Goal: Task Accomplishment & Management: Use online tool/utility

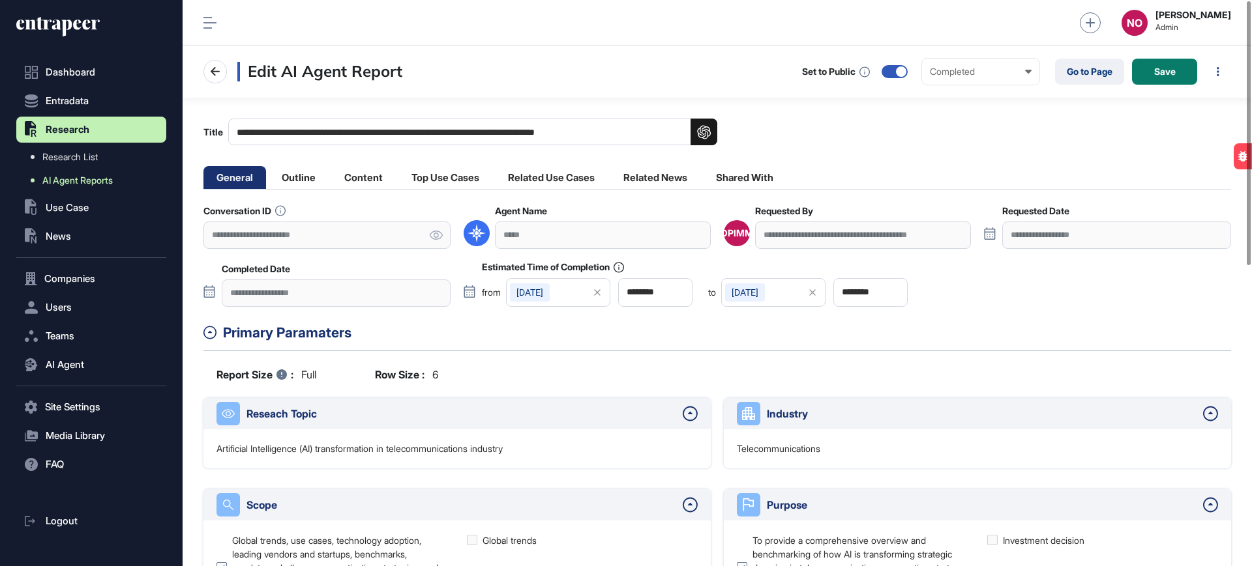
scroll to position [1, 1]
click at [75, 180] on span "AI Agent Reports" at bounding box center [77, 180] width 70 height 10
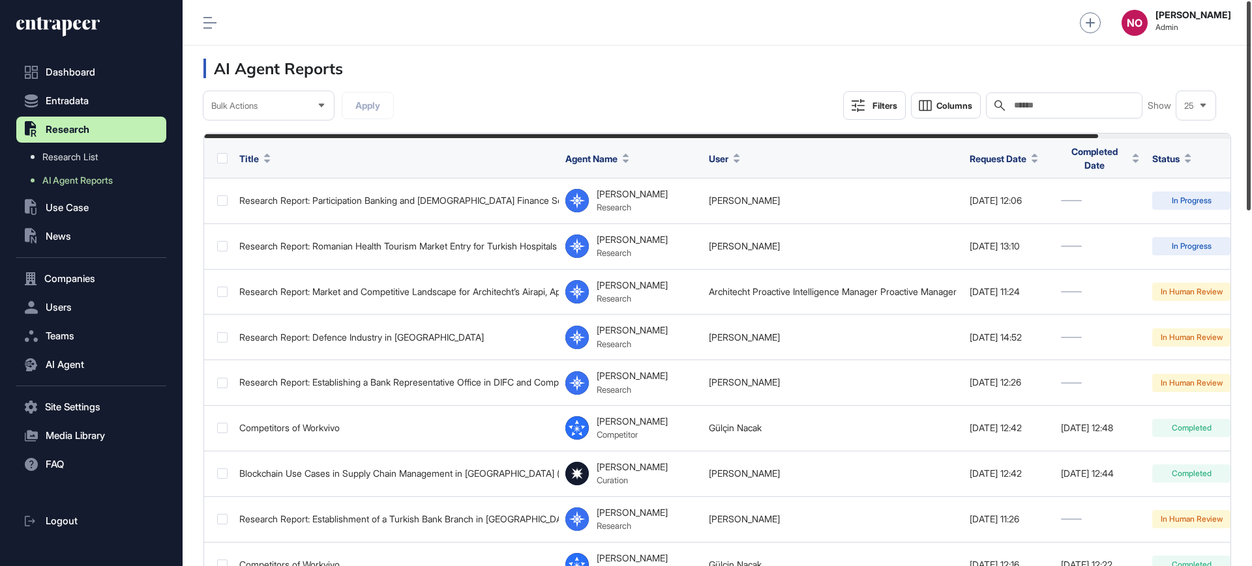
drag, startPoint x: 1251, startPoint y: 156, endPoint x: 1251, endPoint y: 134, distance: 22.8
click at [1250, 134] on div at bounding box center [1248, 105] width 4 height 209
click at [872, 113] on button "Filters" at bounding box center [874, 105] width 63 height 29
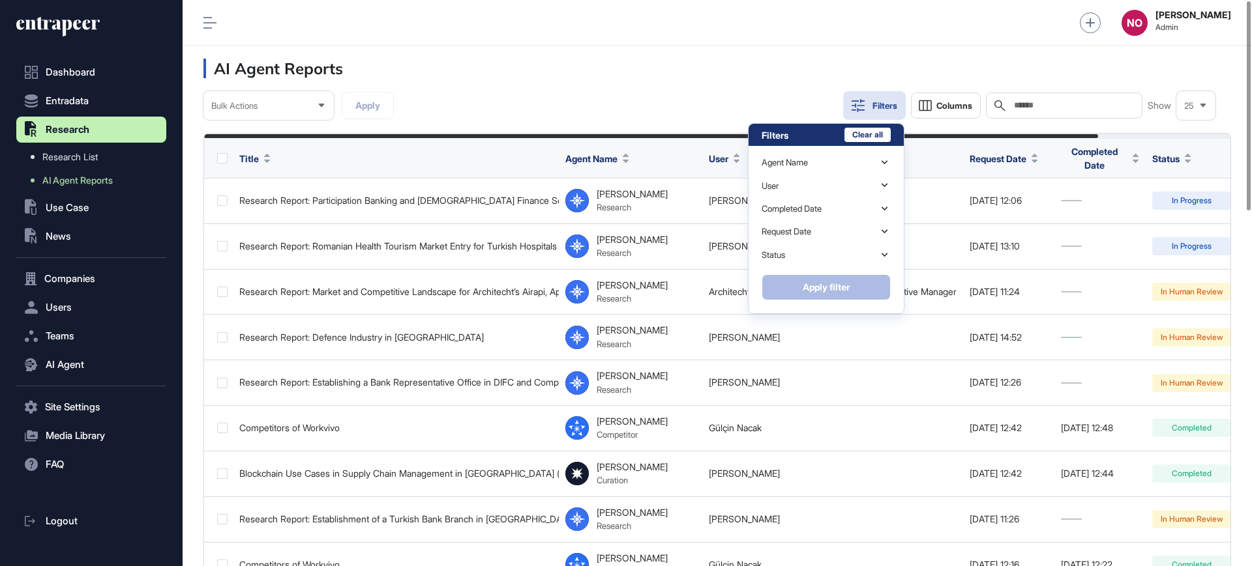
click at [872, 113] on button "Filters" at bounding box center [874, 105] width 63 height 29
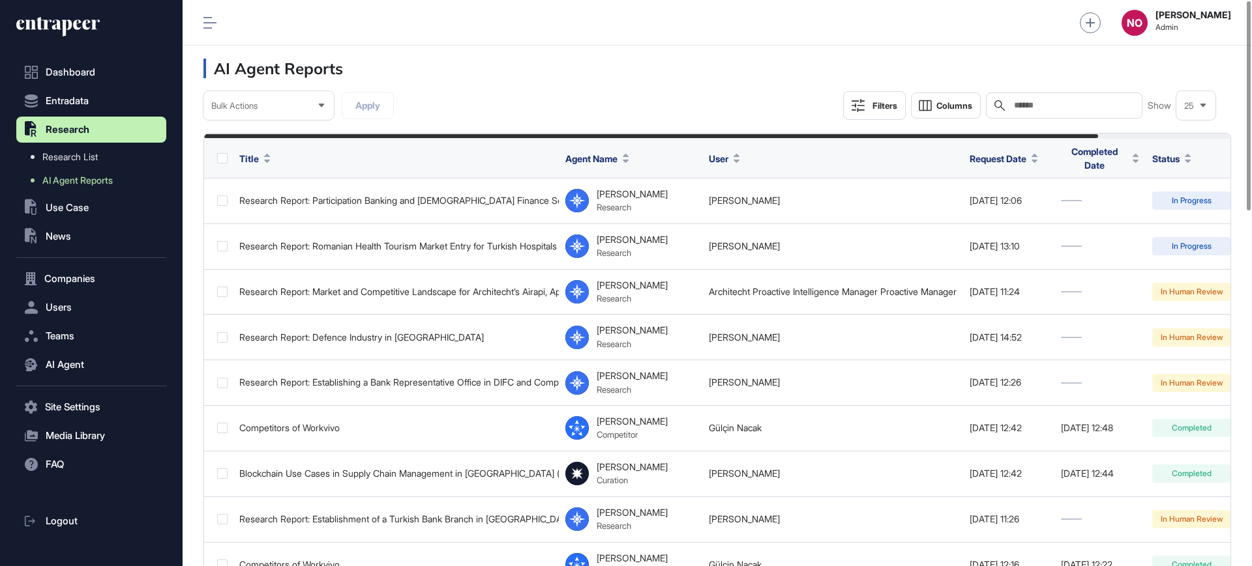
click at [872, 108] on div "Filters" at bounding box center [884, 105] width 25 height 10
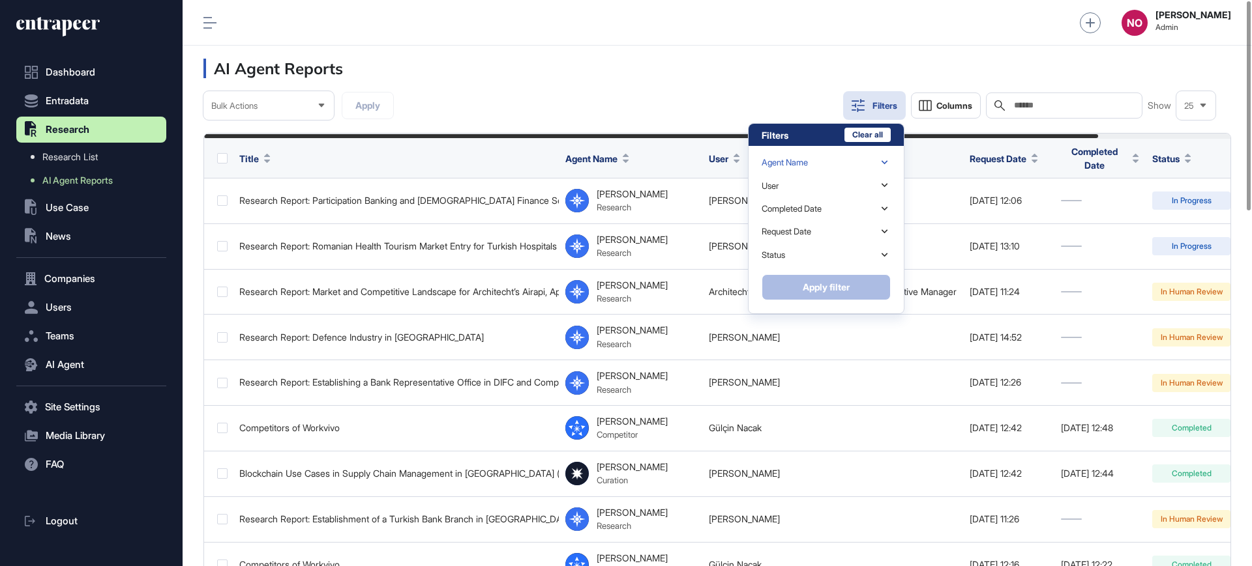
click at [834, 154] on div "Agent Name" at bounding box center [825, 162] width 129 height 23
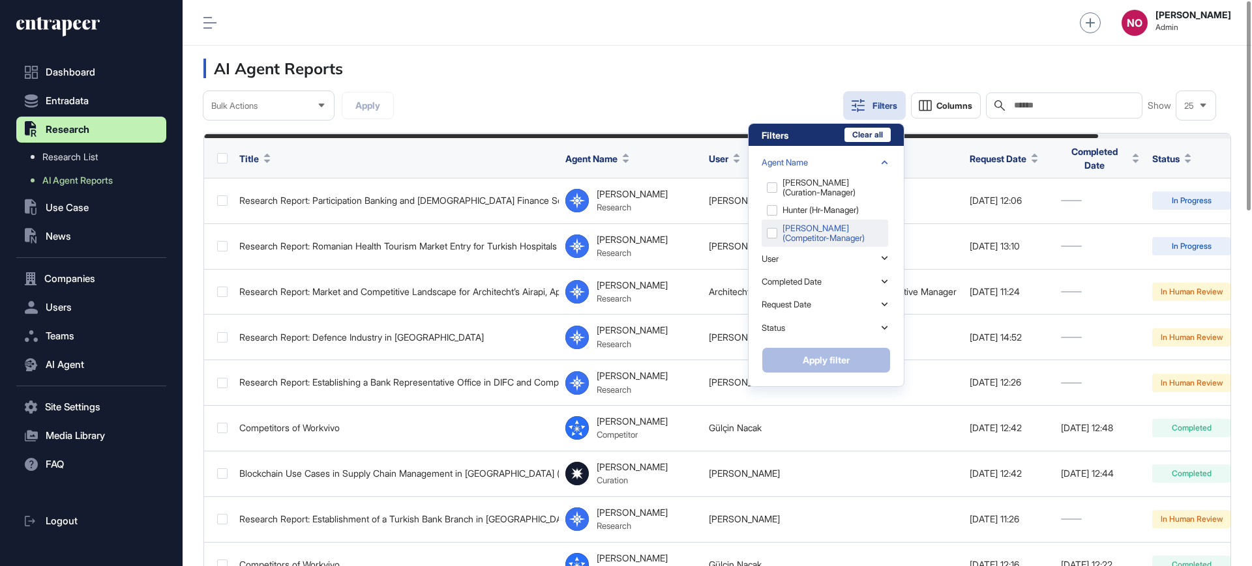
scroll to position [64, 0]
click at [815, 217] on div at bounding box center [825, 210] width 129 height 73
click at [814, 218] on div "Reese (research-manager)" at bounding box center [824, 214] width 126 height 27
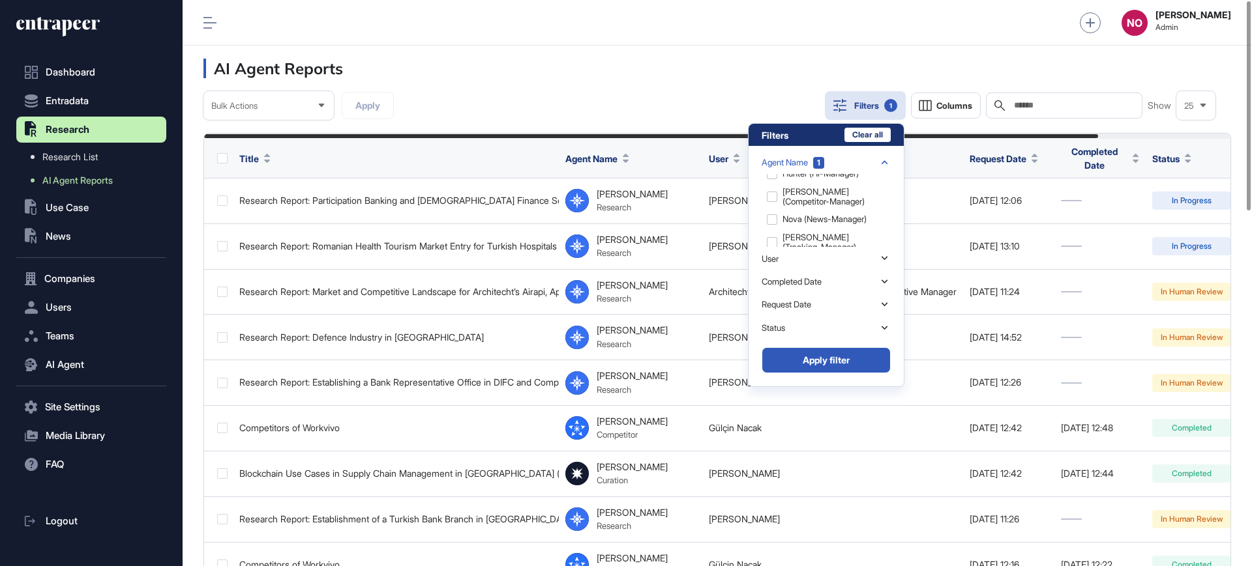
click at [799, 360] on button "Apply filter" at bounding box center [825, 360] width 129 height 26
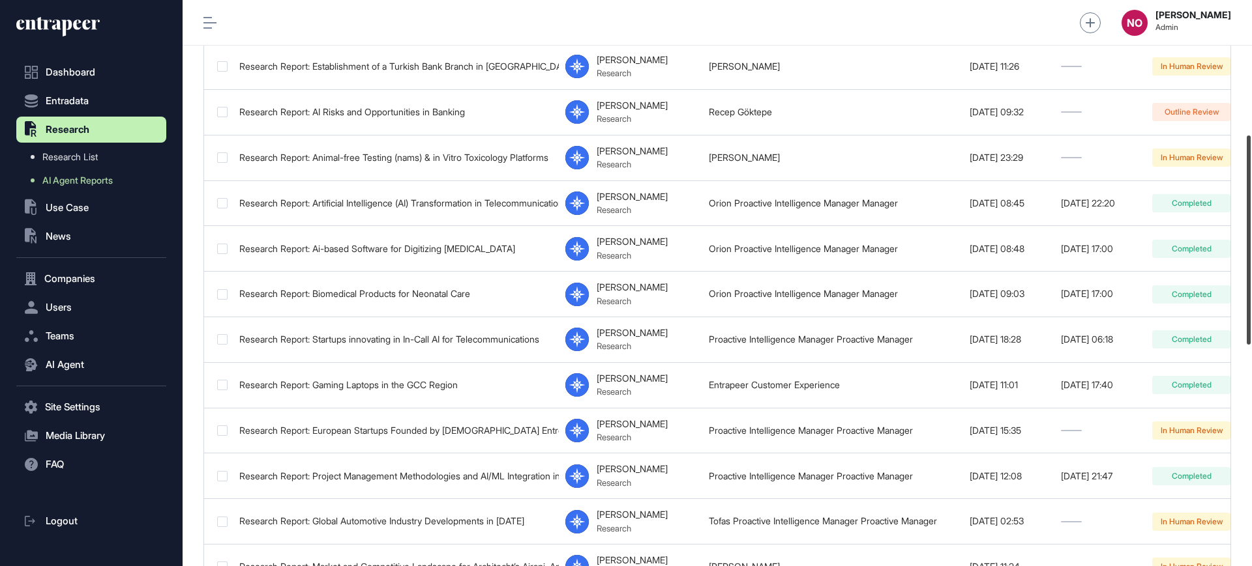
scroll to position [363, 0]
drag, startPoint x: 1251, startPoint y: 190, endPoint x: 1248, endPoint y: 296, distance: 105.7
click at [1248, 296] on div at bounding box center [1248, 240] width 4 height 209
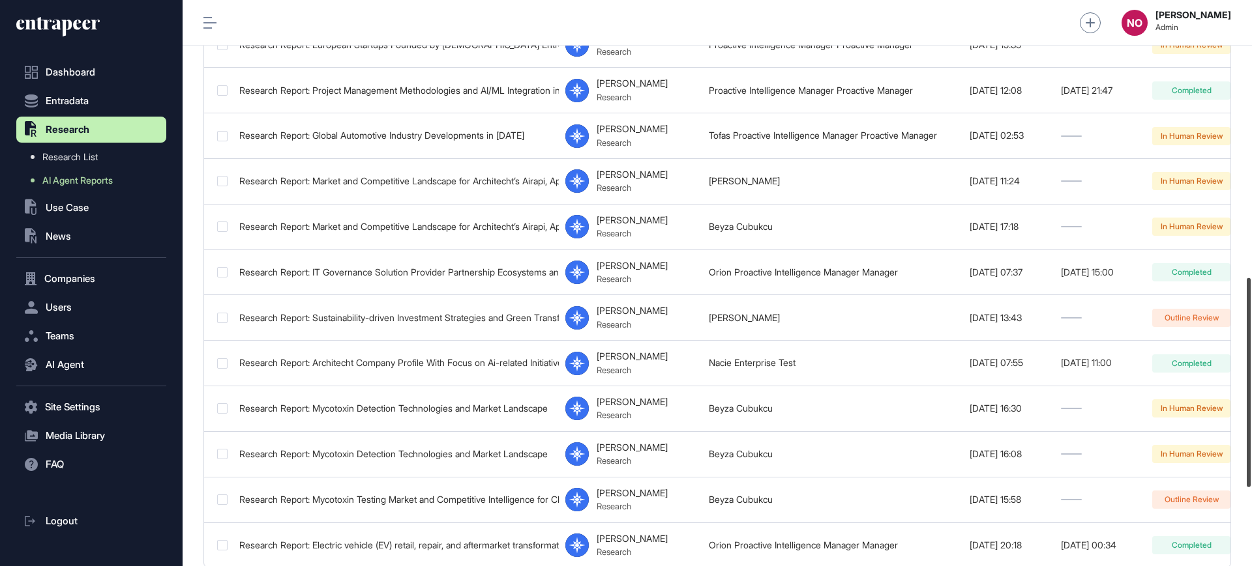
scroll to position [750, 0]
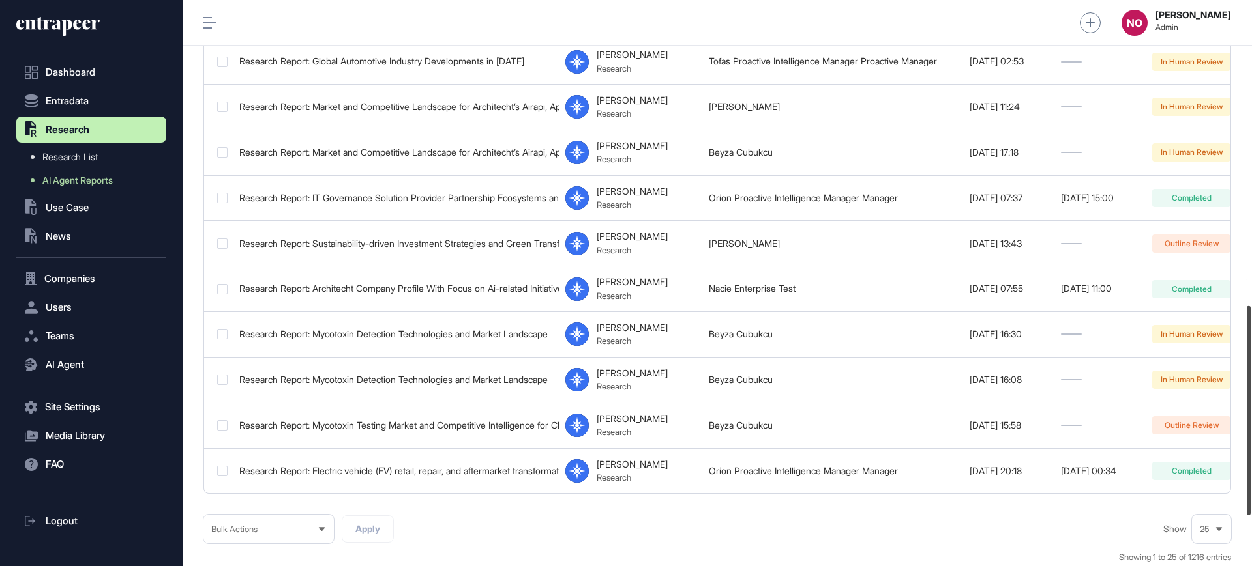
drag, startPoint x: 1242, startPoint y: 471, endPoint x: 1239, endPoint y: 503, distance: 32.1
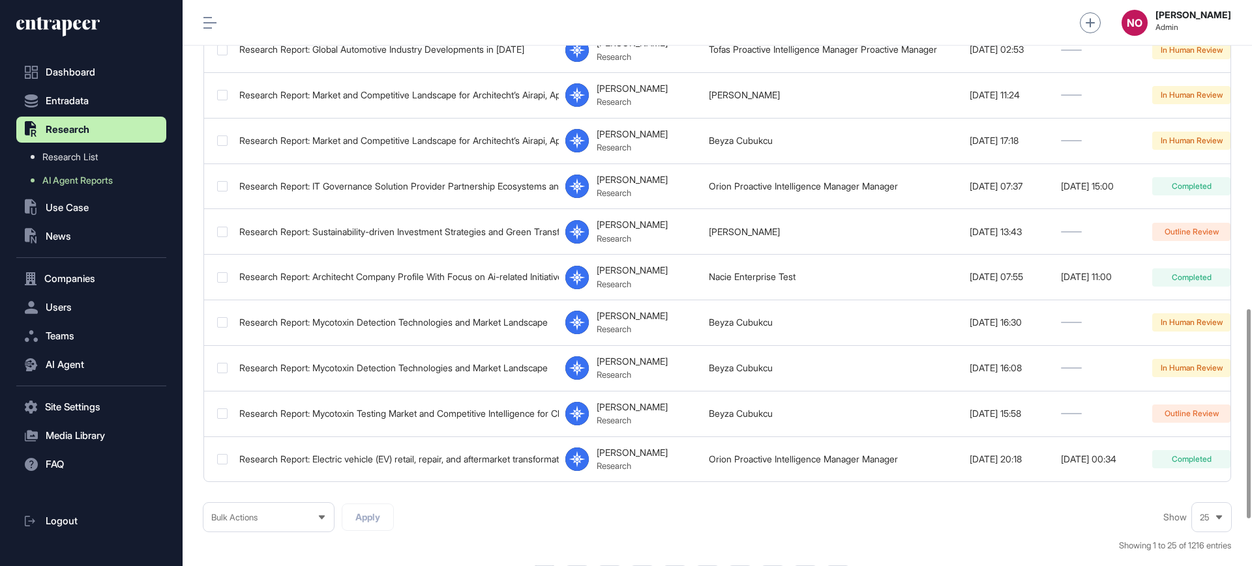
drag, startPoint x: 1239, startPoint y: 503, endPoint x: 853, endPoint y: 503, distance: 385.9
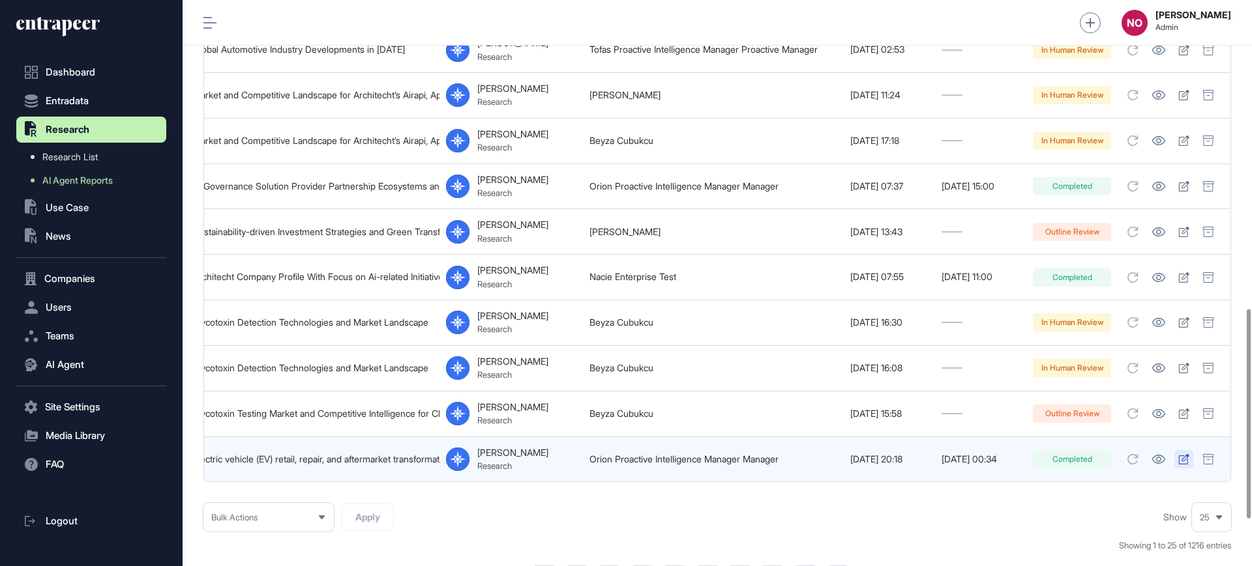
click at [1186, 456] on icon at bounding box center [1183, 459] width 11 height 10
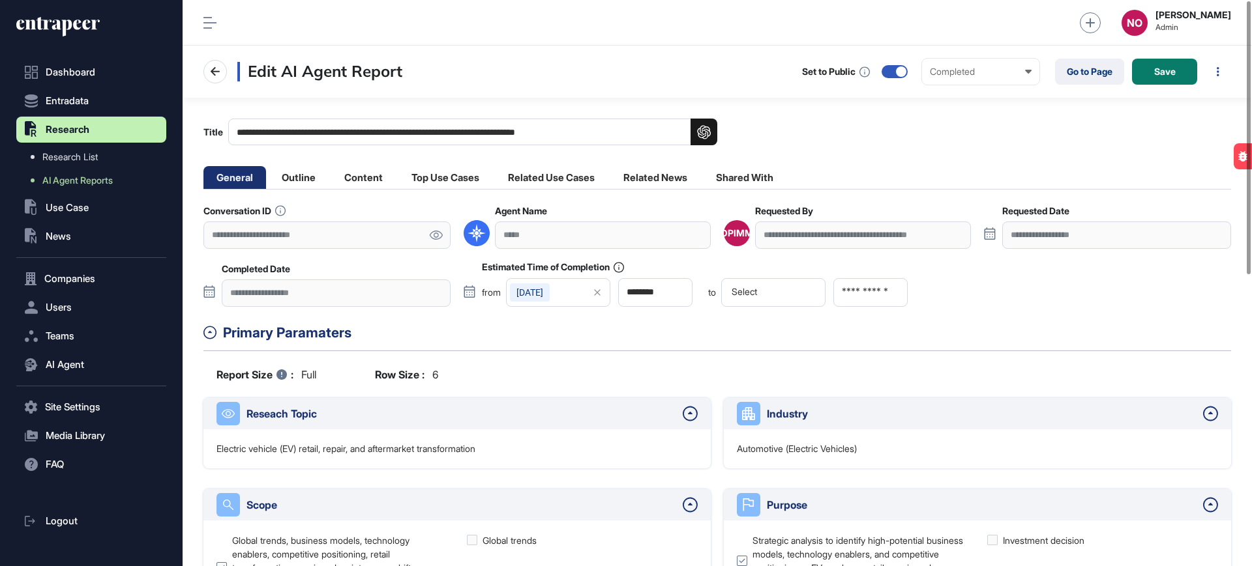
click at [433, 233] on icon at bounding box center [436, 235] width 14 height 9
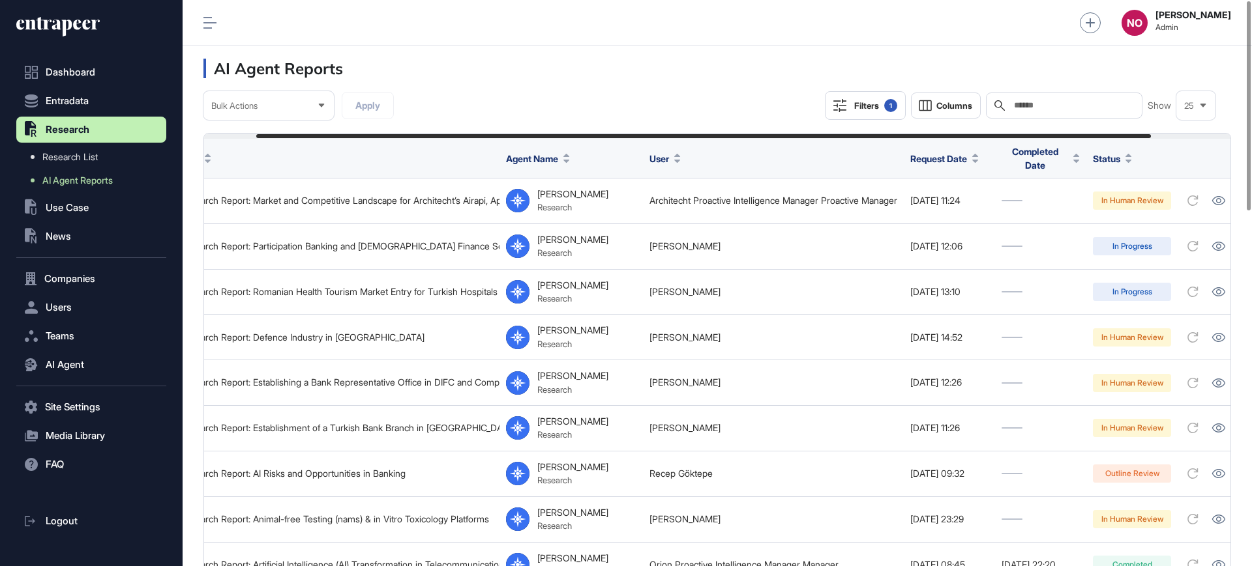
scroll to position [0, 60]
drag, startPoint x: 630, startPoint y: 136, endPoint x: 682, endPoint y: 134, distance: 52.2
click at [682, 134] on div at bounding box center [703, 136] width 894 height 4
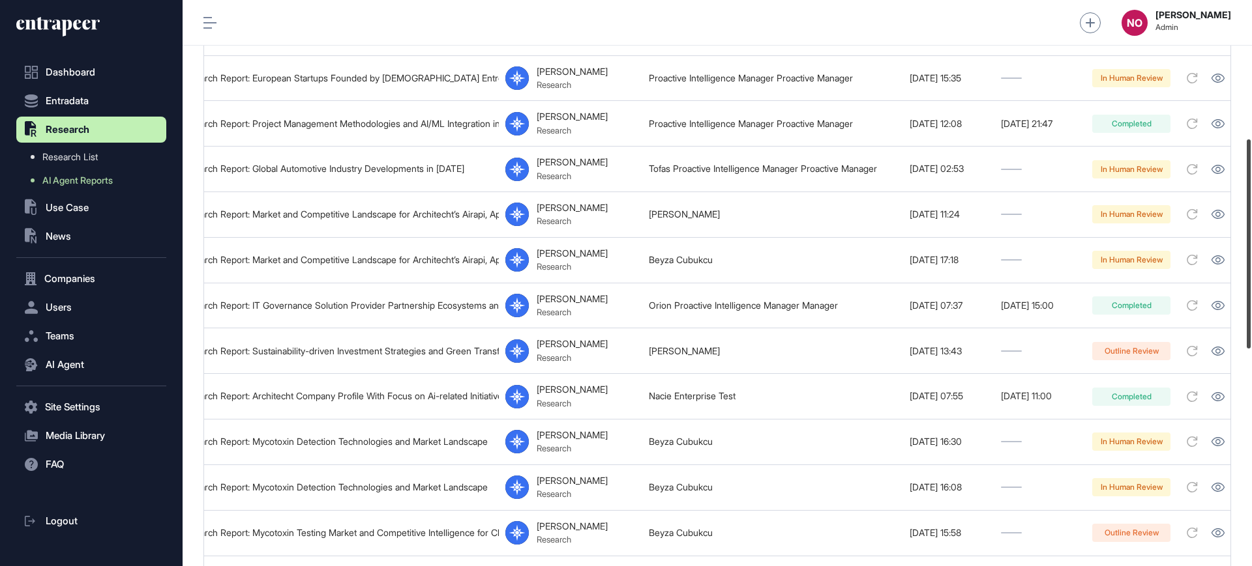
scroll to position [960, 0]
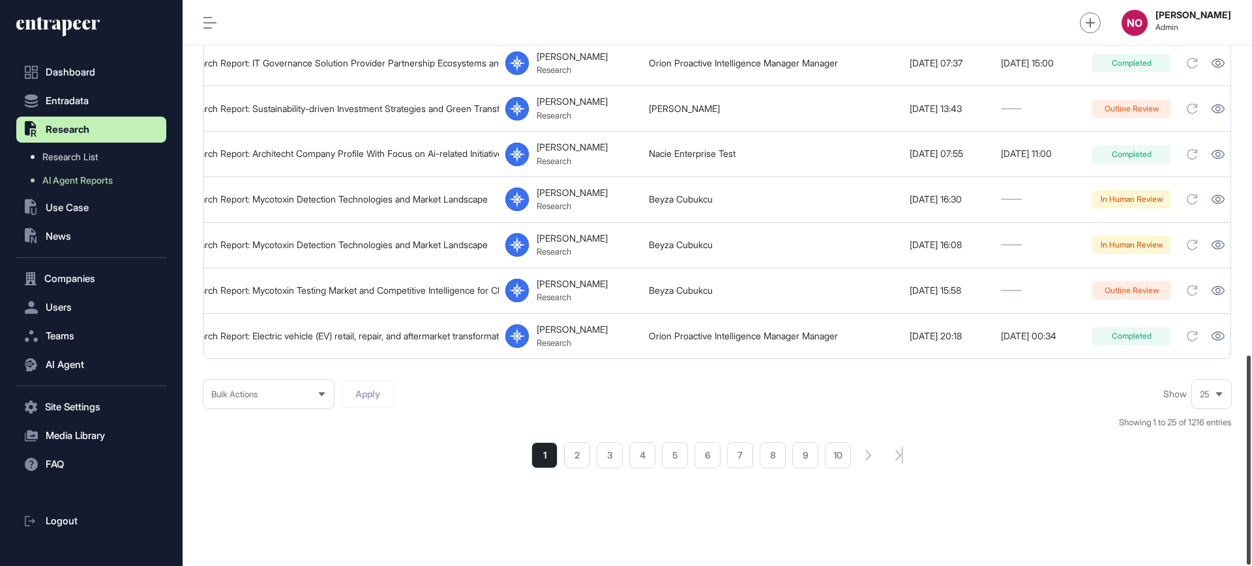
drag, startPoint x: 1251, startPoint y: 153, endPoint x: 1251, endPoint y: 583, distance: 430.2
click at [1251, 566] on html "Dashboard Entradata .st0{fill:currentColor} Research Research List AI Agent Rep…" at bounding box center [626, 335] width 1252 height 671
click at [583, 460] on li "2" at bounding box center [577, 456] width 26 height 26
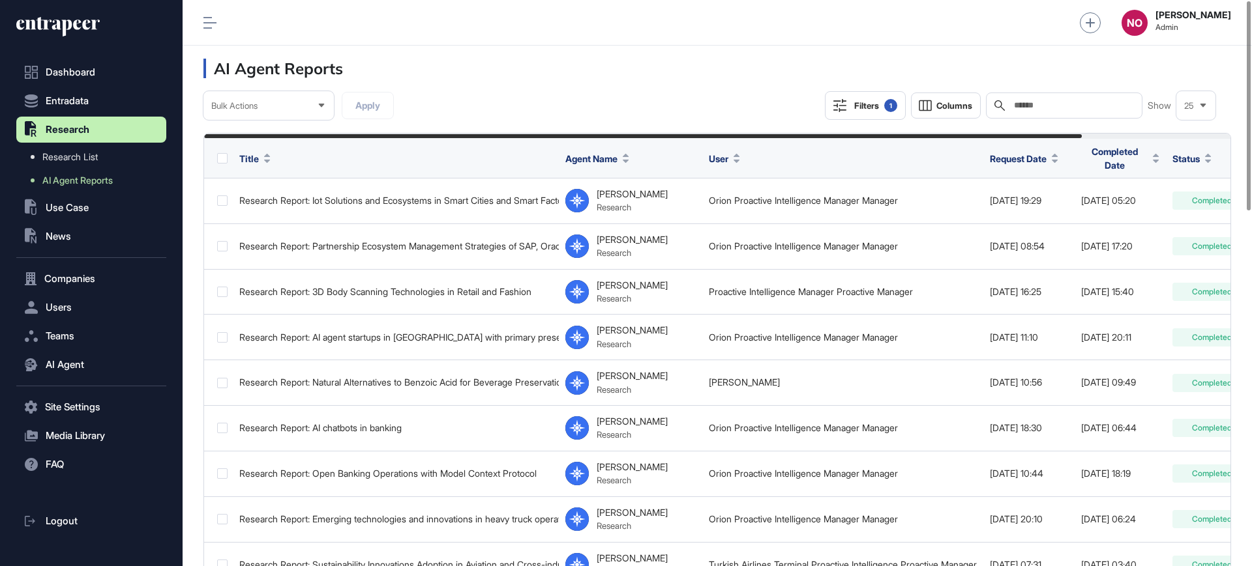
scroll to position [0, 173]
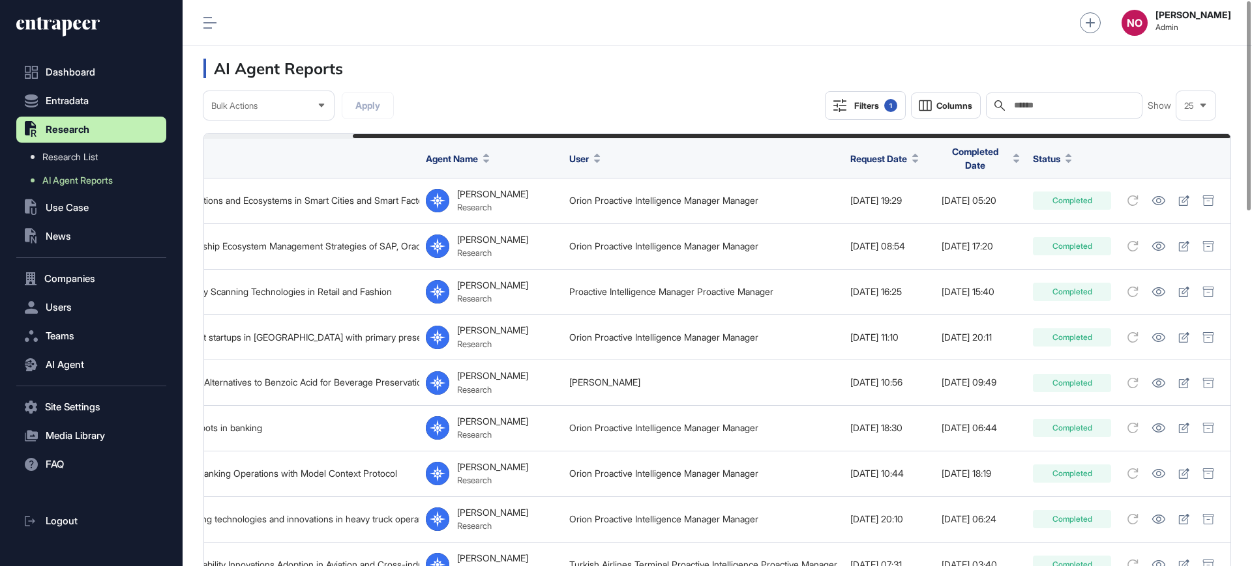
drag, startPoint x: 877, startPoint y: 133, endPoint x: 1026, endPoint y: 124, distance: 149.6
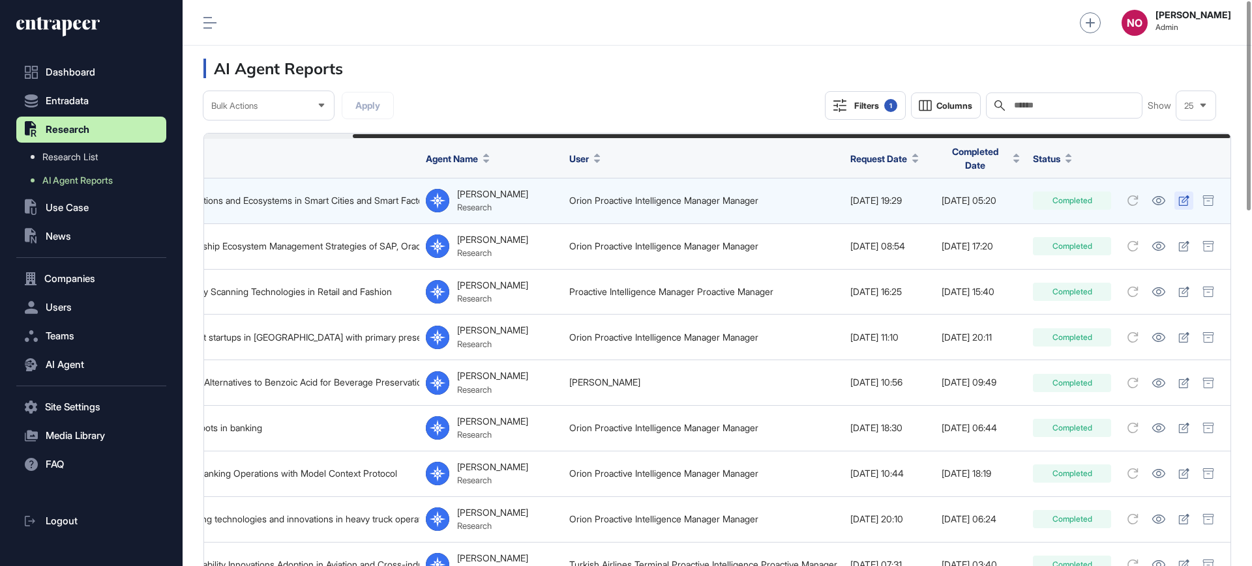
click at [1188, 199] on icon at bounding box center [1183, 201] width 11 height 10
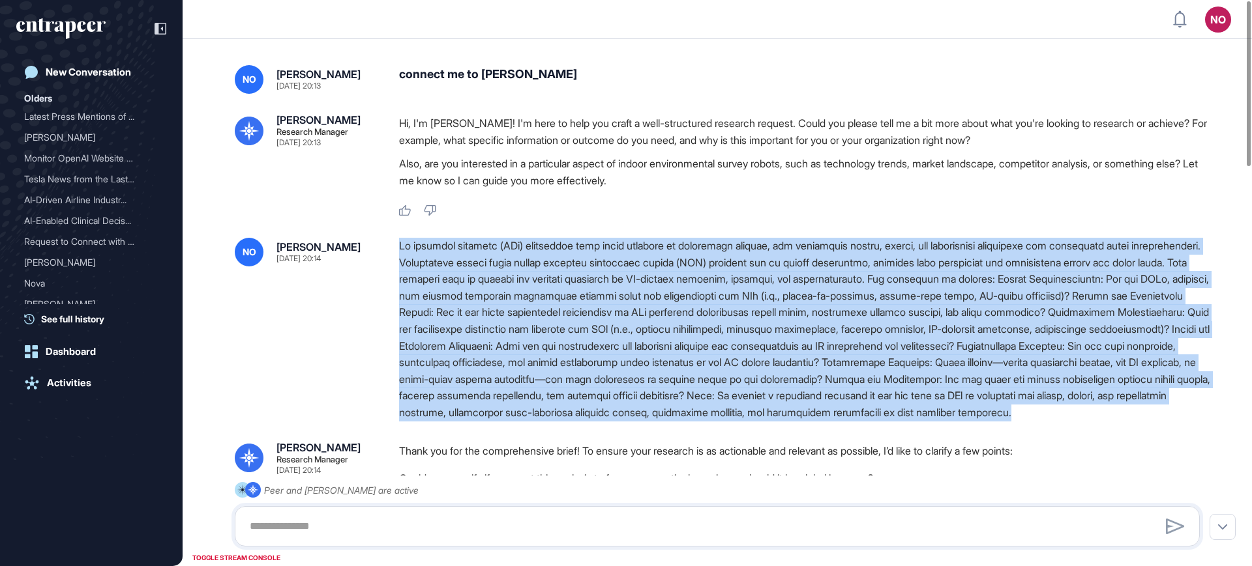
drag, startPoint x: 396, startPoint y: 250, endPoint x: 829, endPoint y: 439, distance: 472.7
copy div "As electric vehicles (EVs) transition from early adoption to mainstream markets…"
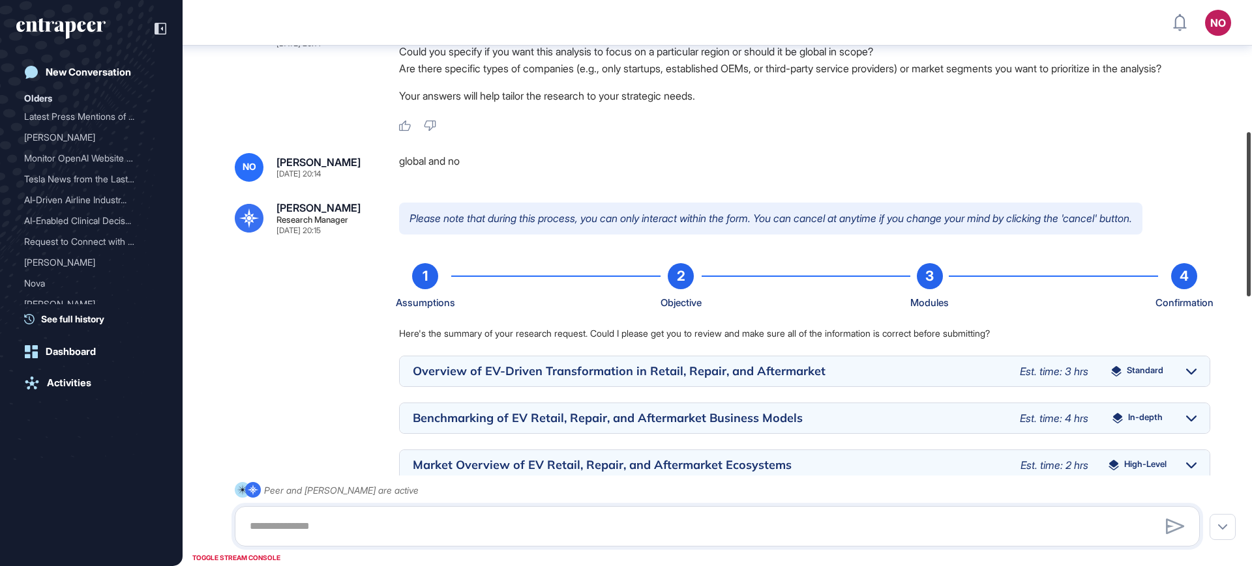
scroll to position [452, 0]
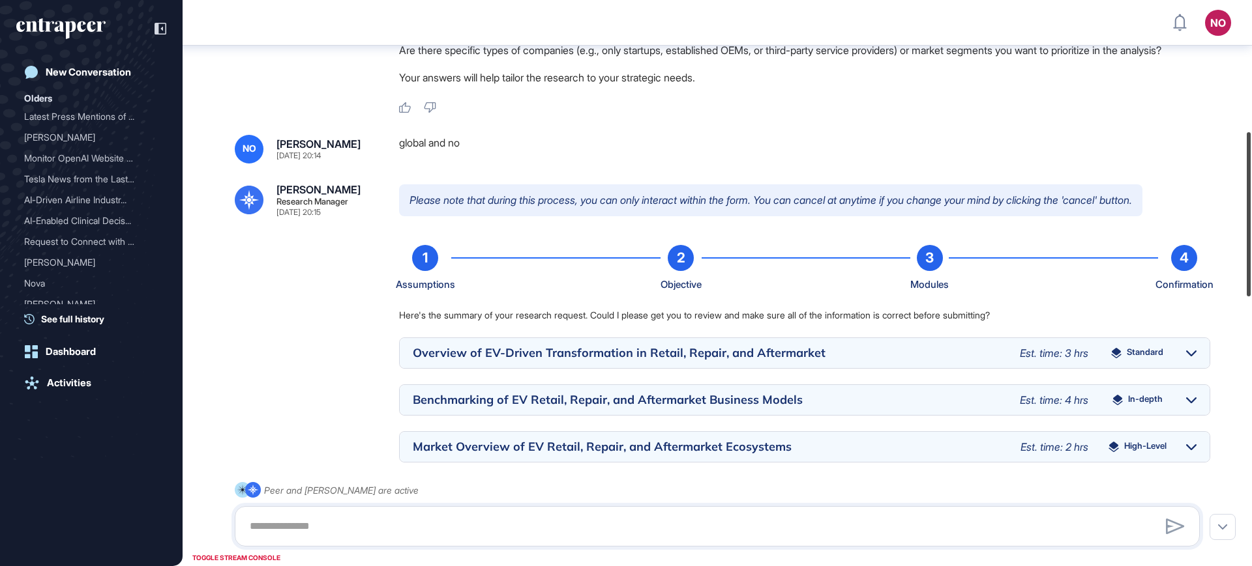
drag, startPoint x: 1251, startPoint y: 112, endPoint x: 1251, endPoint y: 243, distance: 131.0
click at [1250, 243] on div at bounding box center [1248, 214] width 4 height 164
drag, startPoint x: 391, startPoint y: 179, endPoint x: 492, endPoint y: 192, distance: 101.2
click at [492, 164] on div "NO Naciye Ozcan Jul 25, 2025 20:14 global and no" at bounding box center [717, 149] width 965 height 29
copy div "global and no"
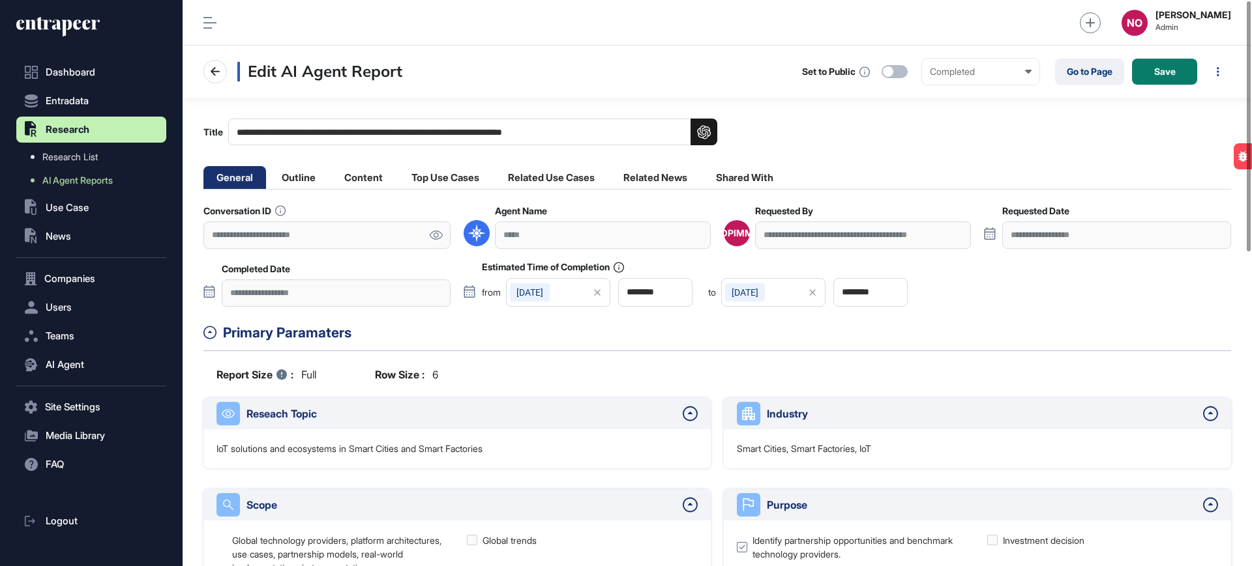
click at [434, 232] on icon at bounding box center [436, 235] width 13 height 9
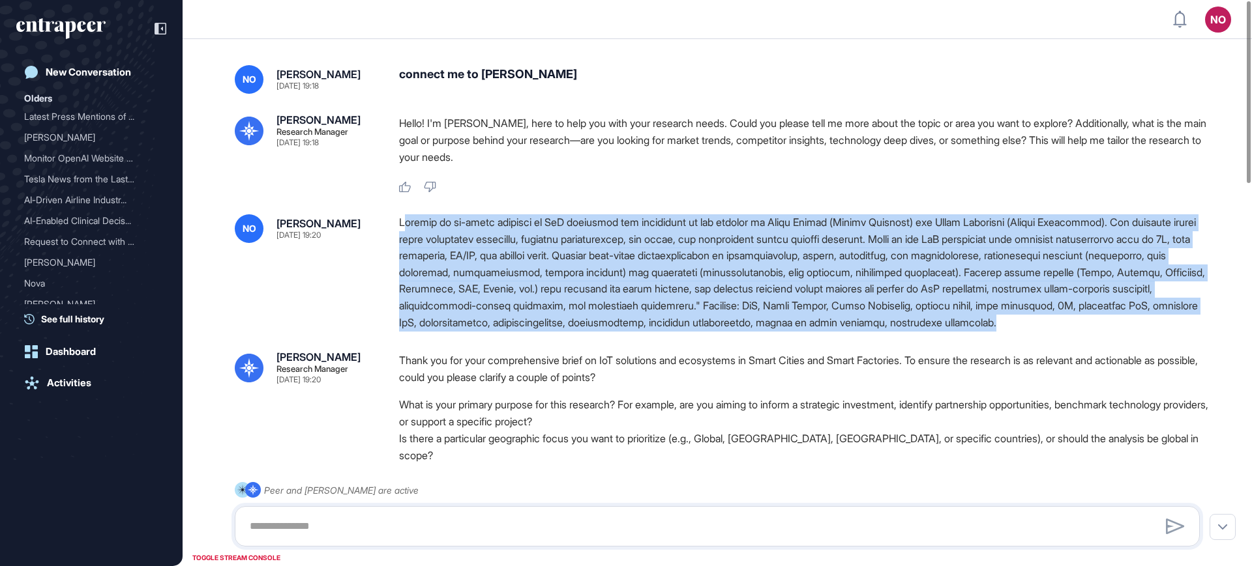
drag, startPoint x: 668, startPoint y: 234, endPoint x: 1202, endPoint y: 319, distance: 540.6
click at [1202, 319] on div at bounding box center [804, 272] width 811 height 117
copy div "onduct an in-depth analysis of IoT solutions and ecosystems in the domains of S…"
drag, startPoint x: 401, startPoint y: 221, endPoint x: 1227, endPoint y: 320, distance: 831.8
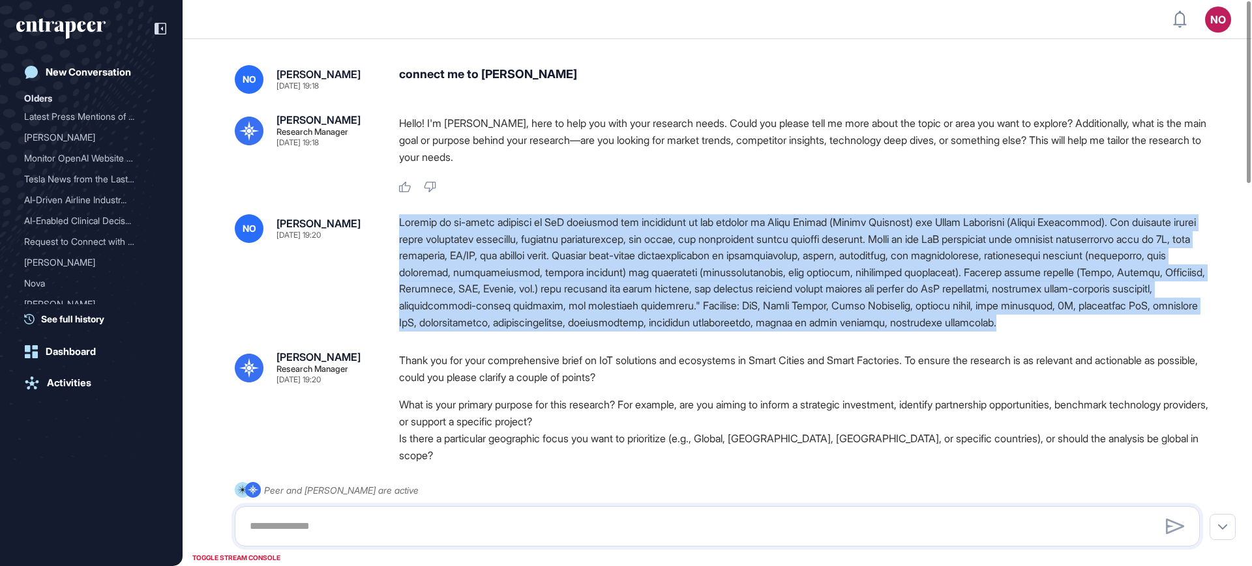
copy div "Conduct an in-depth analysis of IoT solutions and ecosystems in the domains of …"
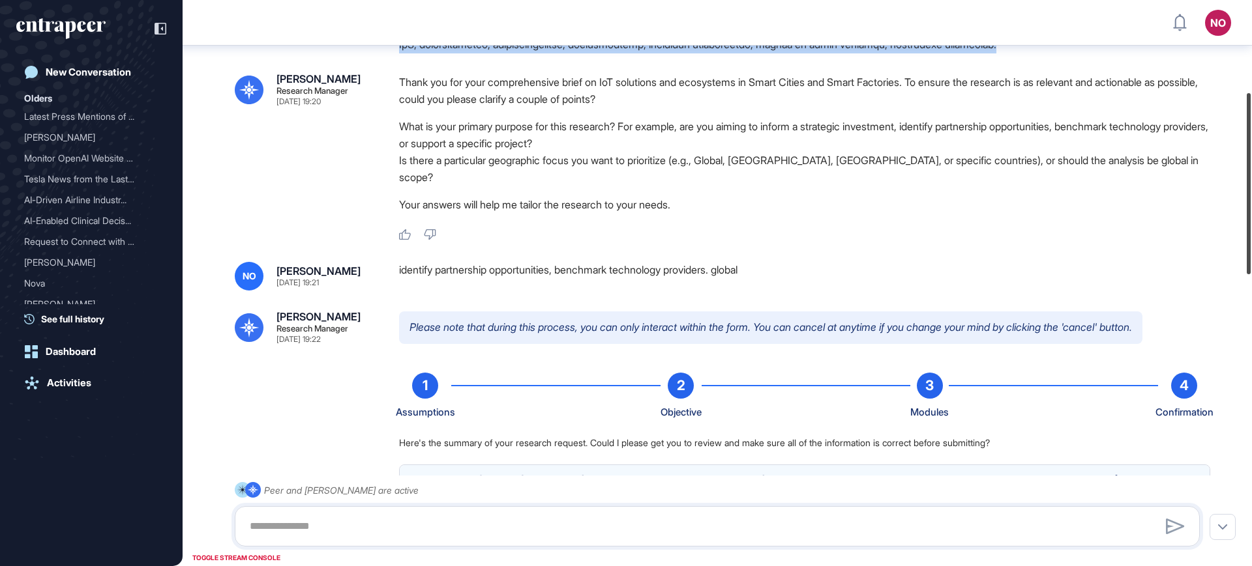
scroll to position [305, 0]
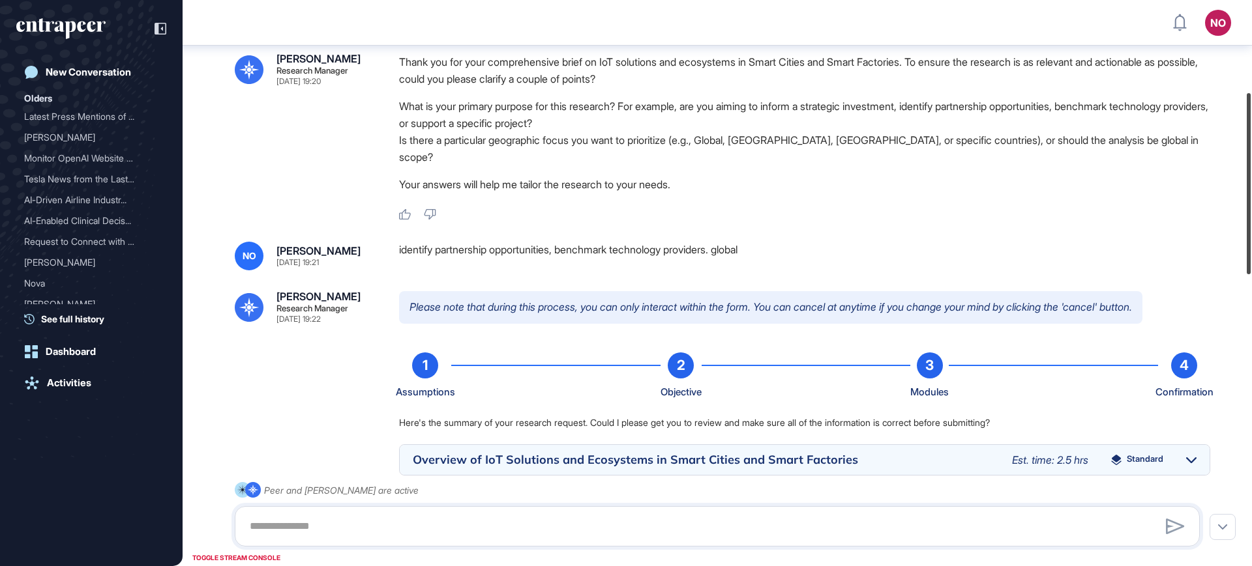
drag, startPoint x: 1251, startPoint y: 138, endPoint x: 1251, endPoint y: 235, distance: 97.8
click at [1250, 235] on div at bounding box center [1248, 183] width 4 height 181
click at [512, 242] on div "identify partnership opportunities, benchmark technology providers. global" at bounding box center [804, 256] width 811 height 29
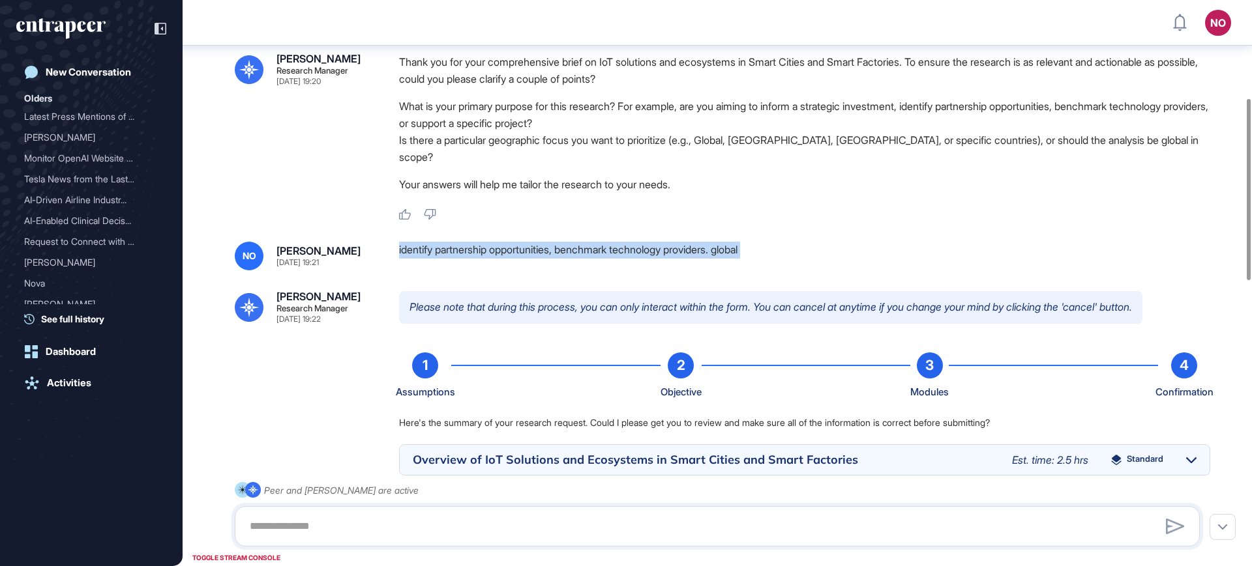
click at [512, 242] on div "identify partnership opportunities, benchmark technology providers. global" at bounding box center [804, 256] width 811 height 29
copy div "identify partnership opportunities, benchmark technology providers. global"
